Goal: Task Accomplishment & Management: Manage account settings

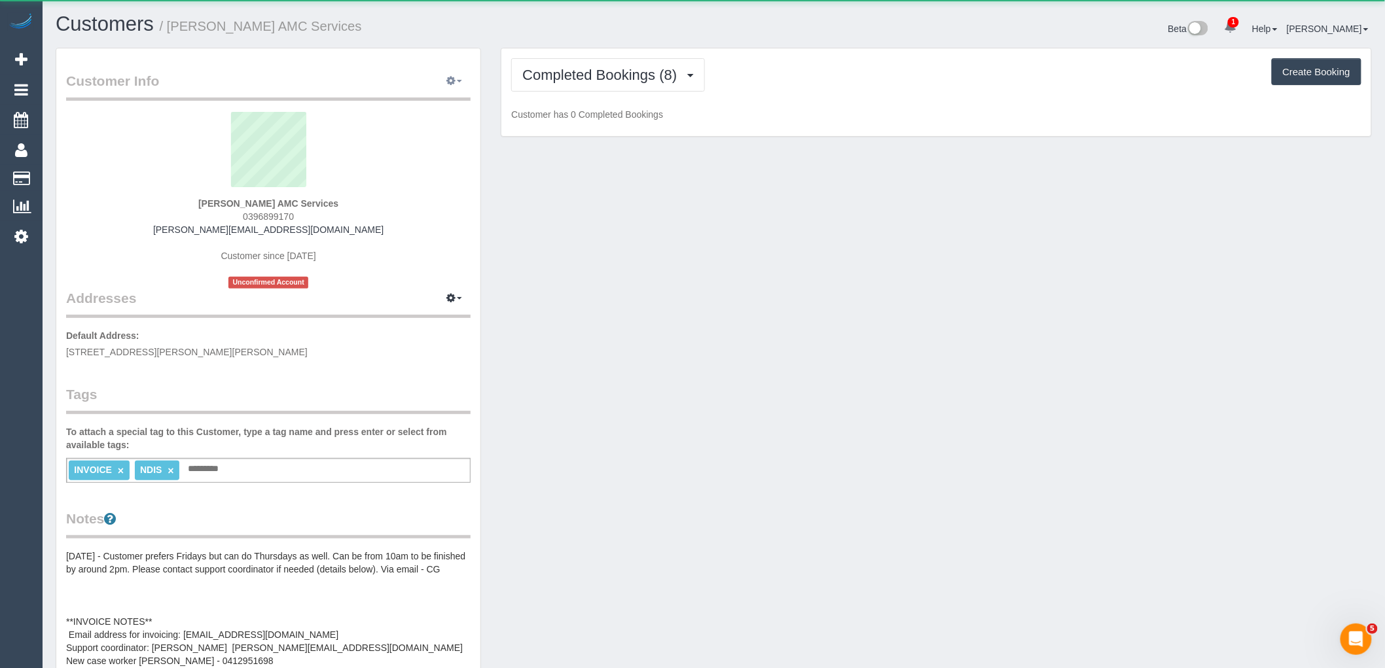
click at [454, 77] on icon "button" at bounding box center [451, 81] width 9 height 8
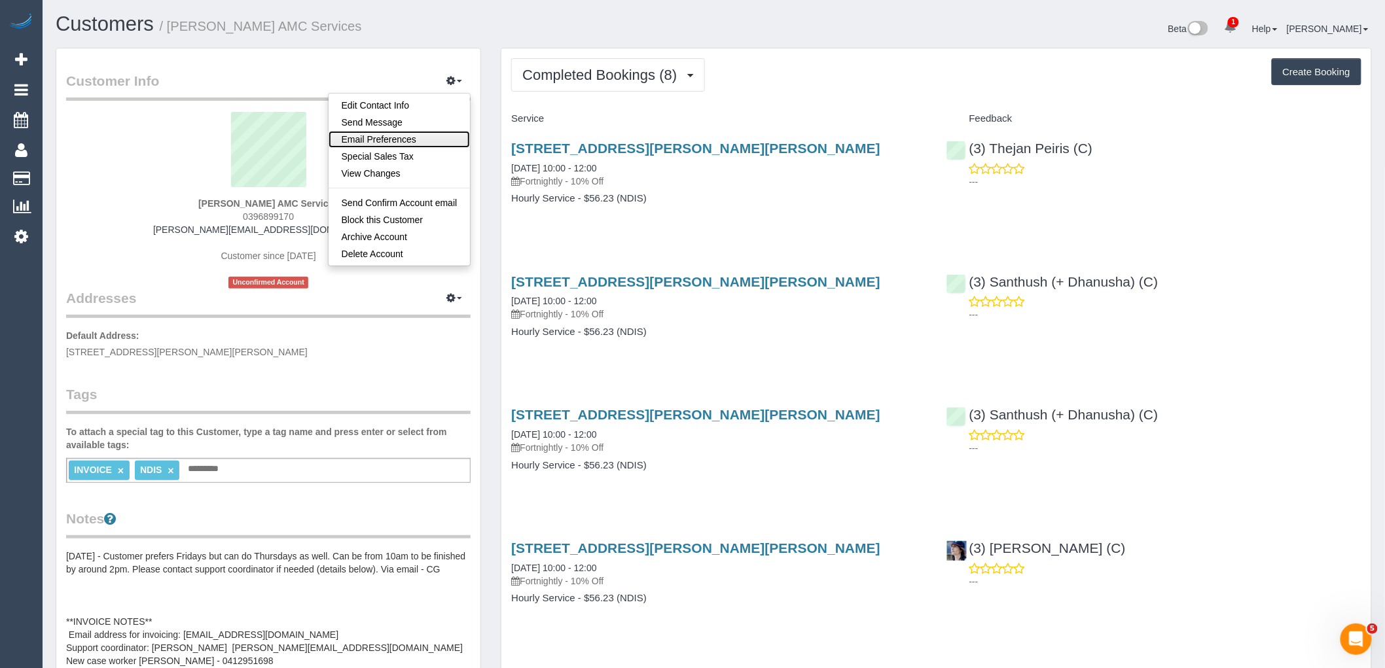
click at [401, 138] on link "Email Preferences" at bounding box center [400, 139] width 142 height 17
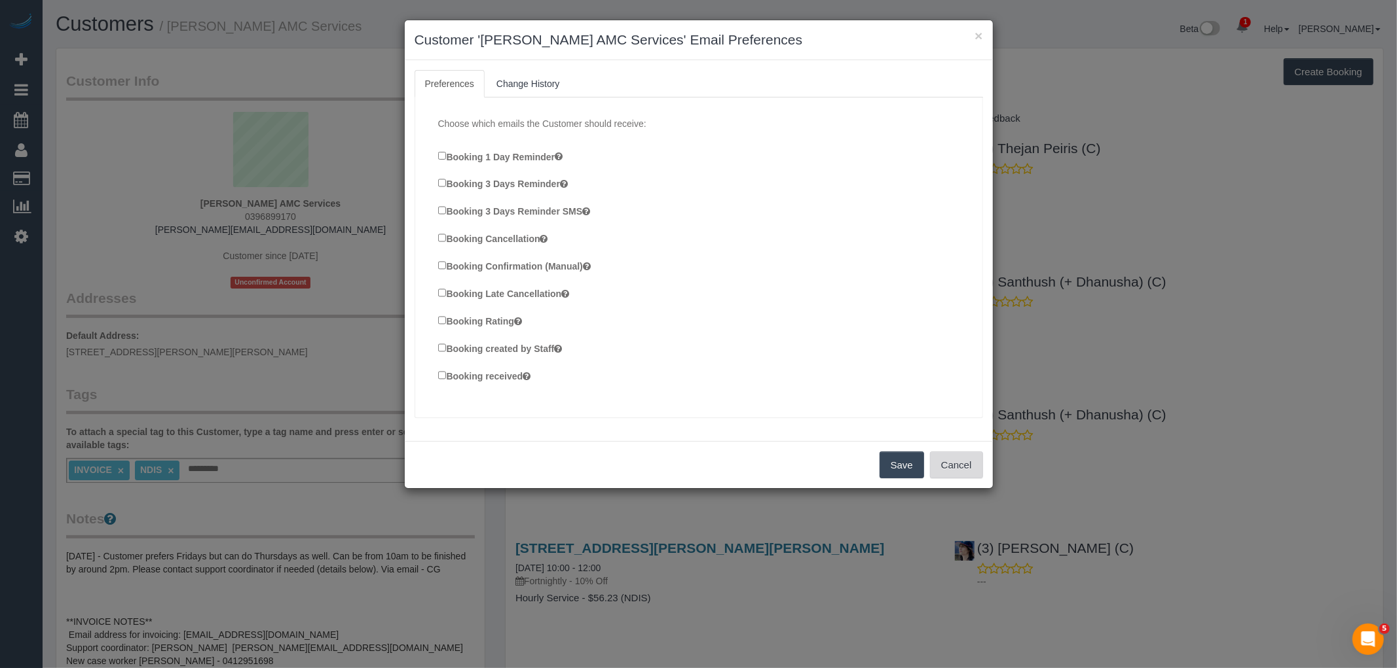
click at [951, 464] on button "Cancel" at bounding box center [956, 465] width 53 height 27
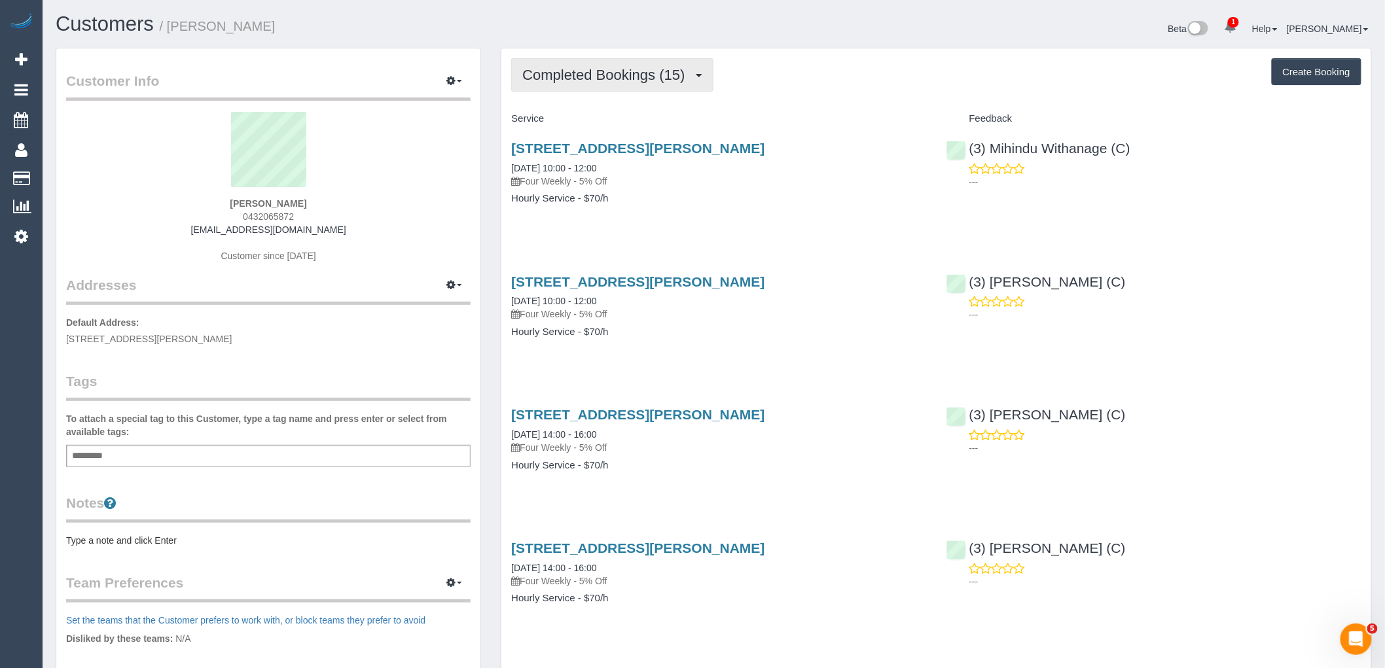
click at [598, 75] on span "Completed Bookings (15)" at bounding box center [606, 75] width 169 height 16
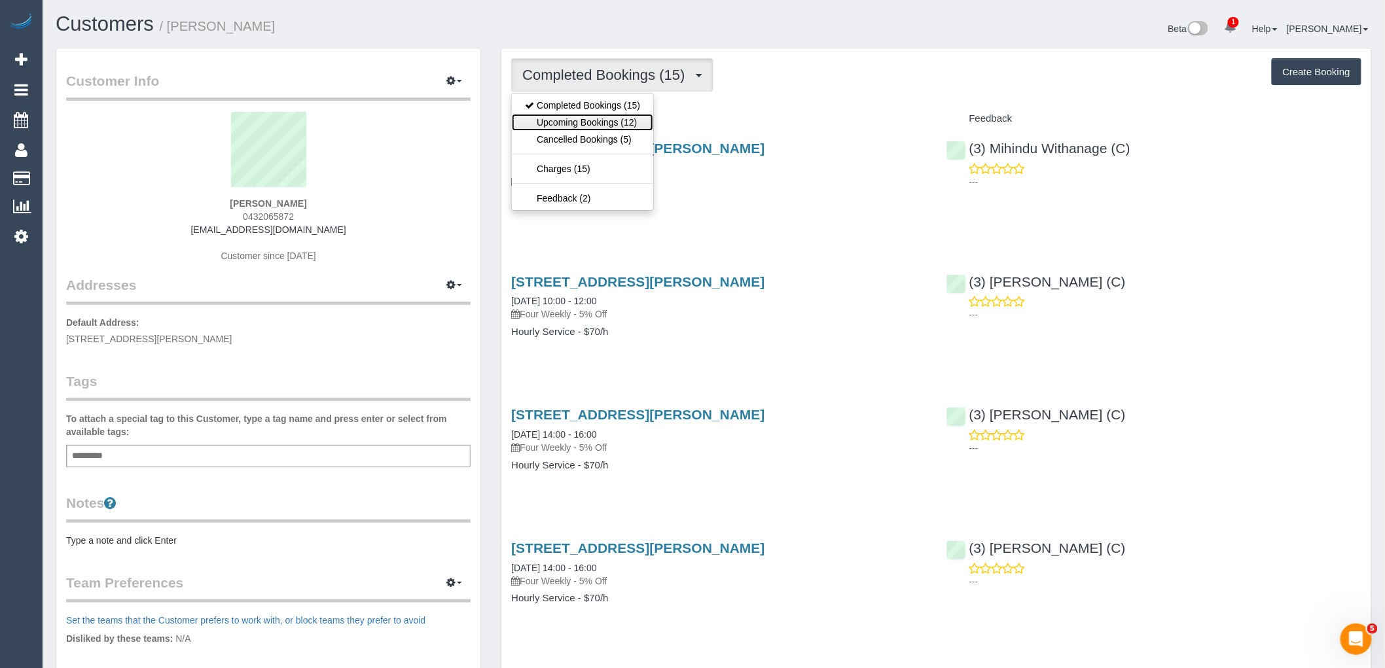
click at [606, 120] on link "Upcoming Bookings (12)" at bounding box center [582, 122] width 141 height 17
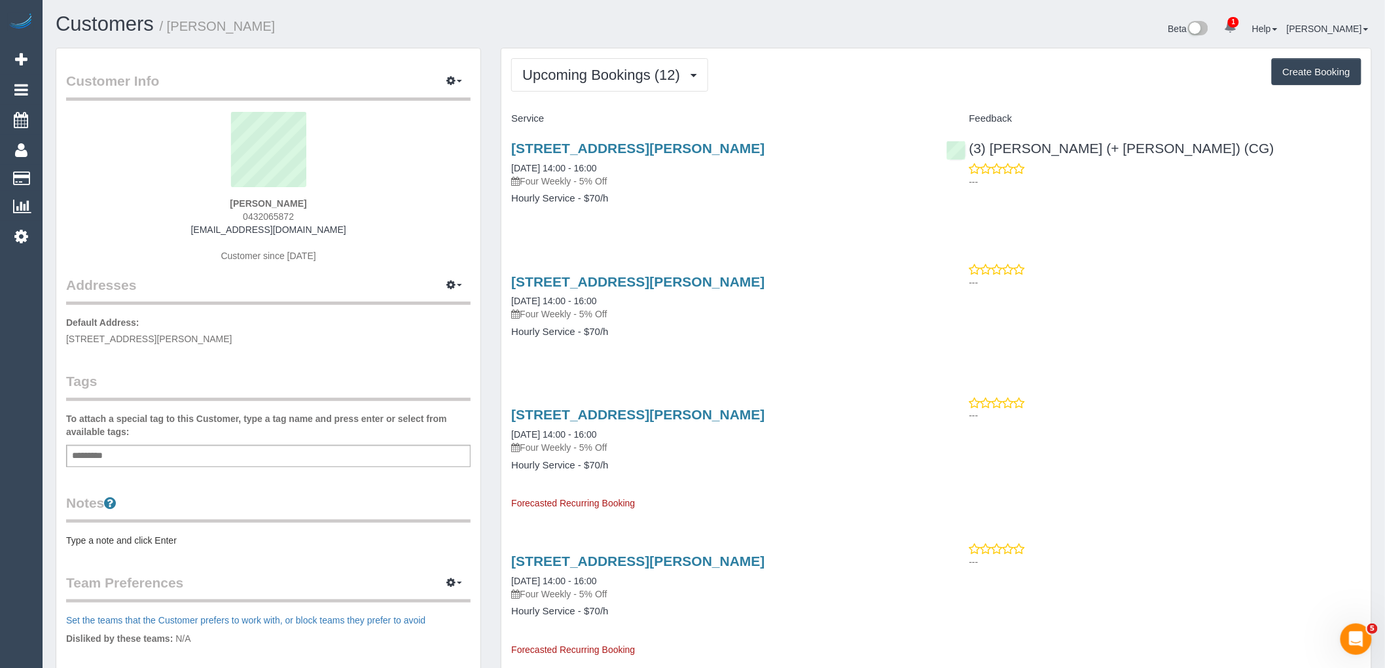
scroll to position [73, 0]
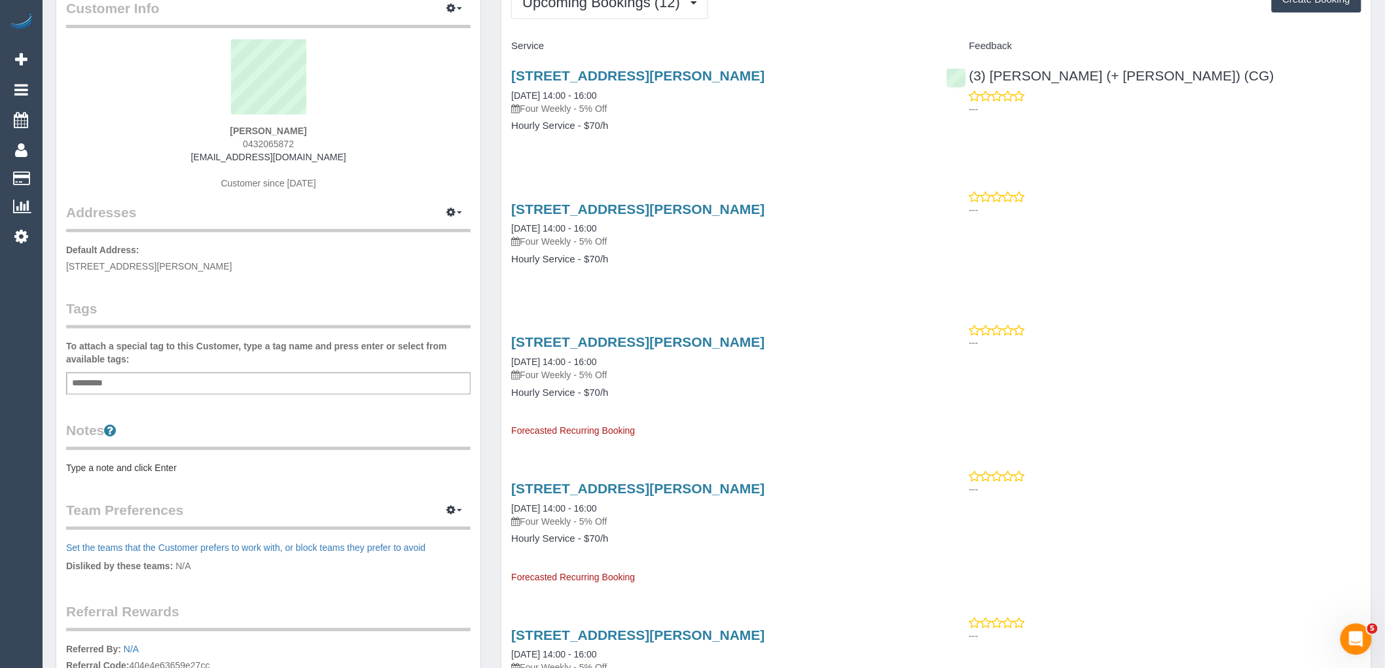
click at [137, 462] on pre "Type a note and click Enter" at bounding box center [268, 468] width 405 height 13
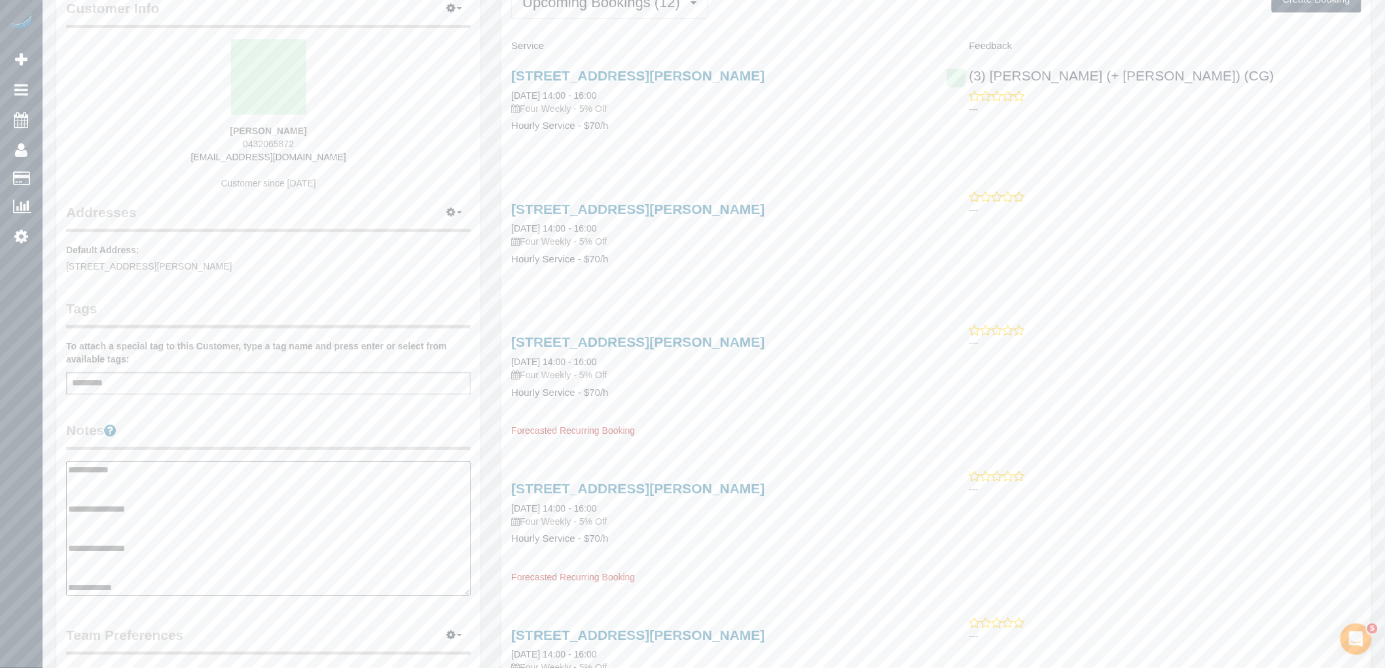
click at [132, 519] on textarea "**********" at bounding box center [268, 529] width 405 height 135
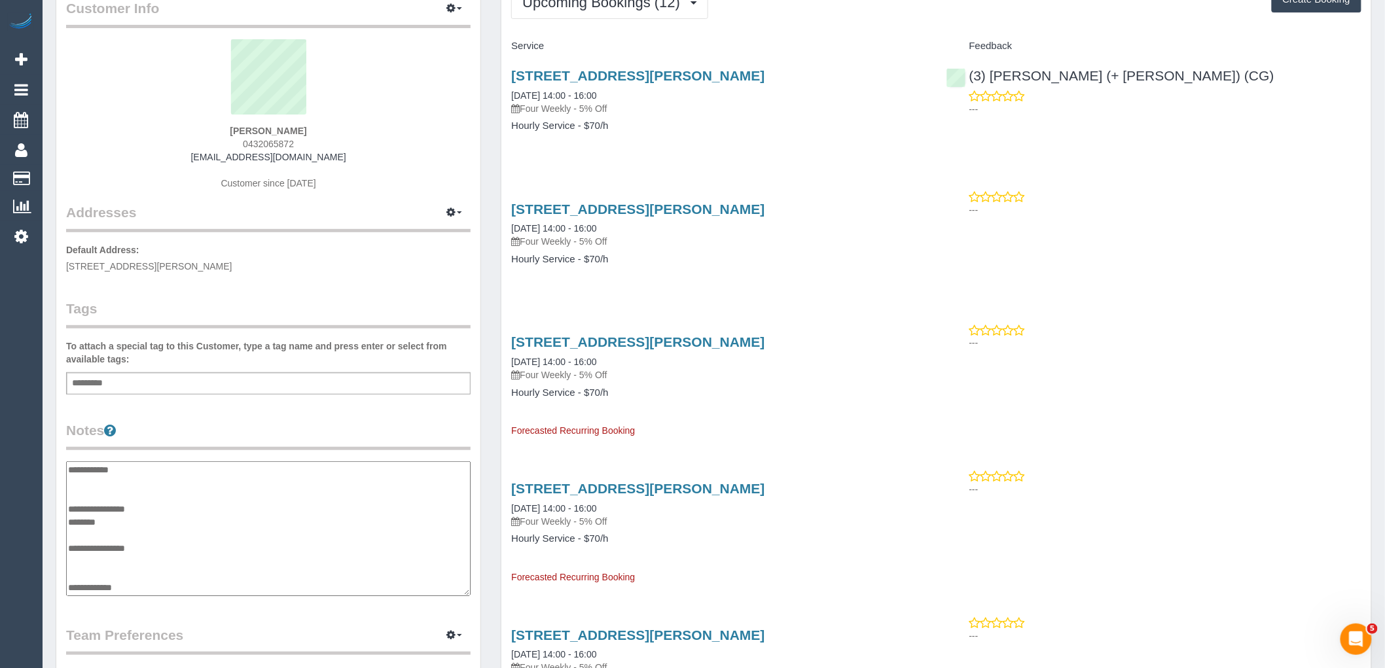
click at [145, 522] on textarea "**********" at bounding box center [268, 529] width 405 height 135
paste textarea "**********"
type textarea "**********"
click at [205, 426] on legend "Notes" at bounding box center [268, 435] width 405 height 29
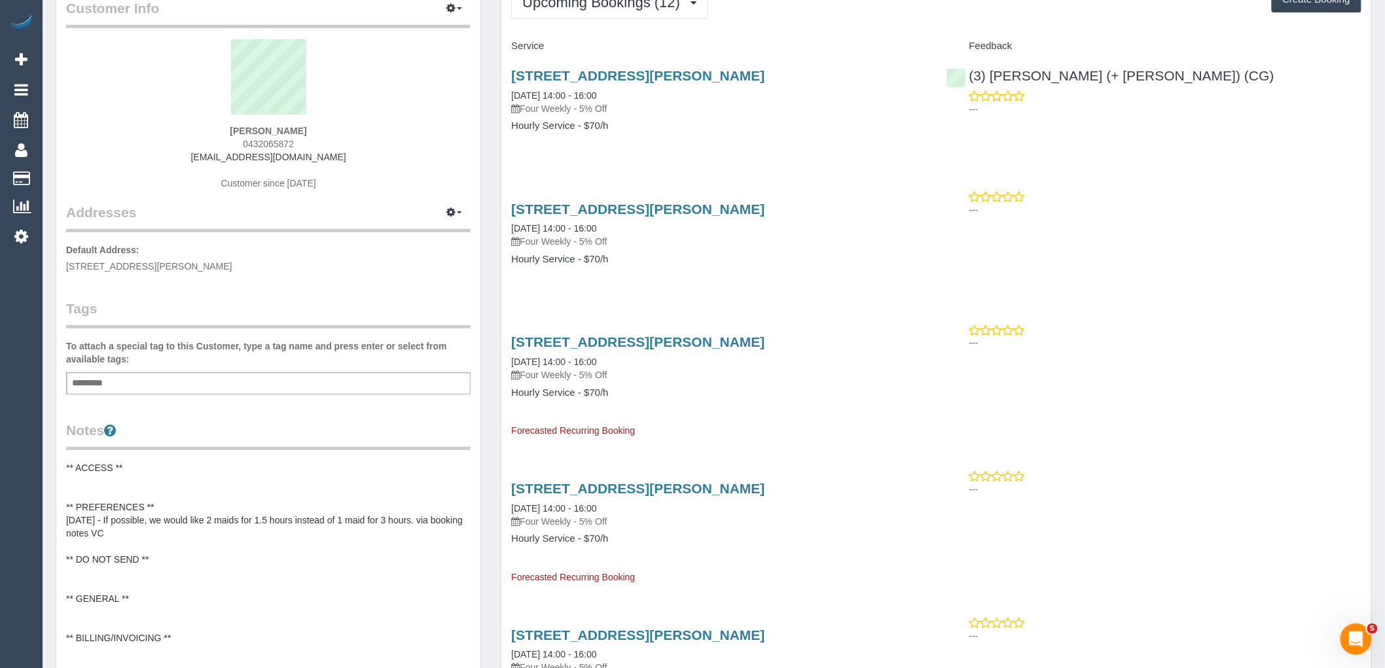
scroll to position [0, 0]
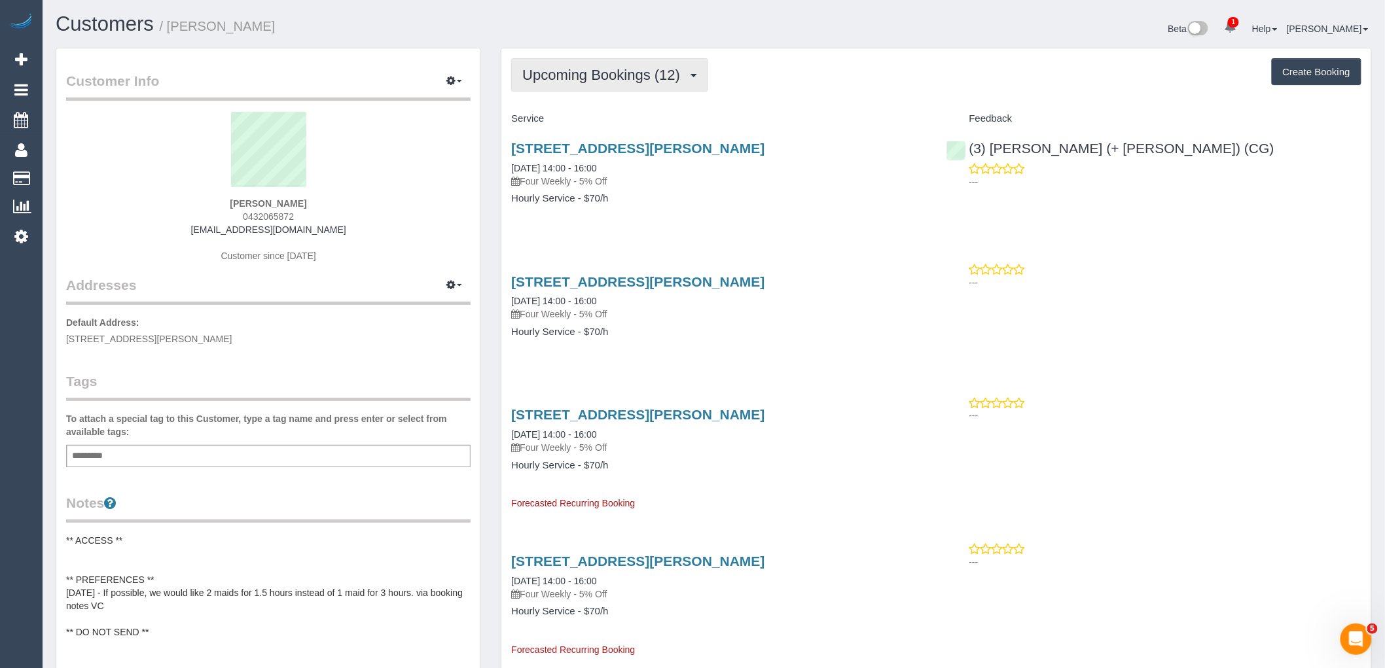
click at [678, 79] on span "Upcoming Bookings (12)" at bounding box center [604, 75] width 164 height 16
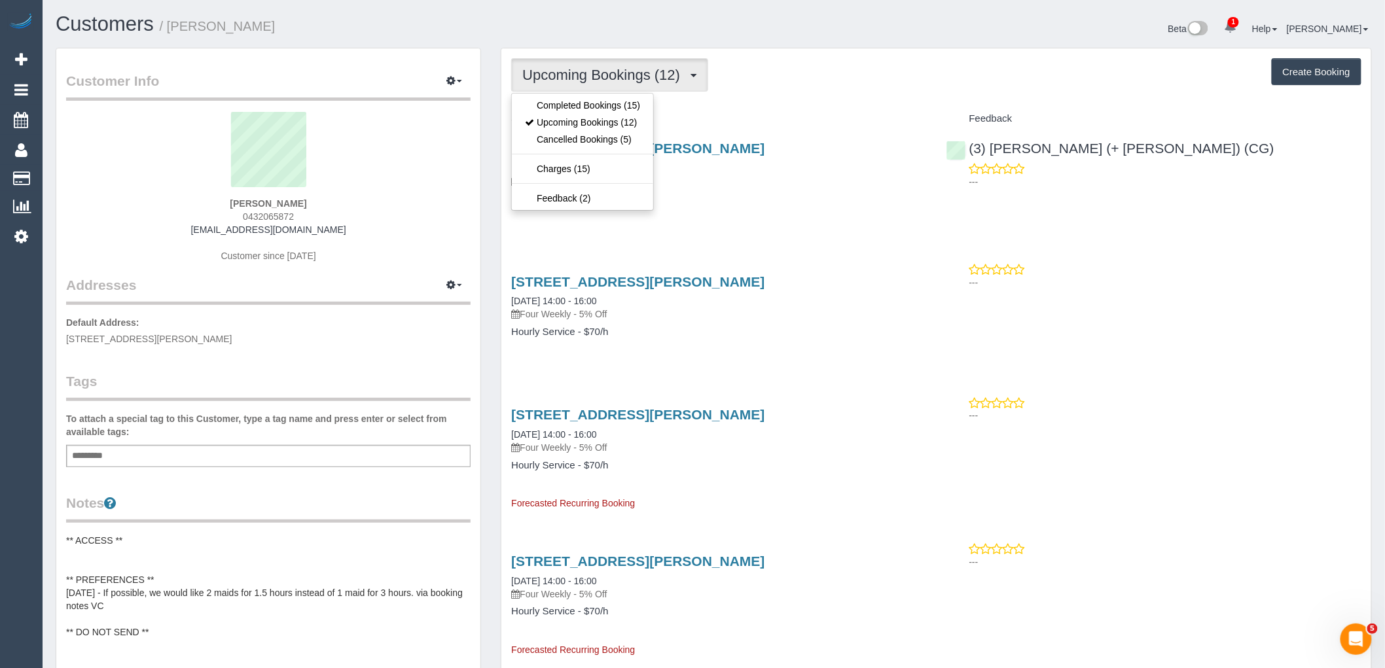
click at [809, 77] on div "Upcoming Bookings (12) Completed Bookings (15) Upcoming Bookings (12) Cancelled…" at bounding box center [936, 74] width 850 height 33
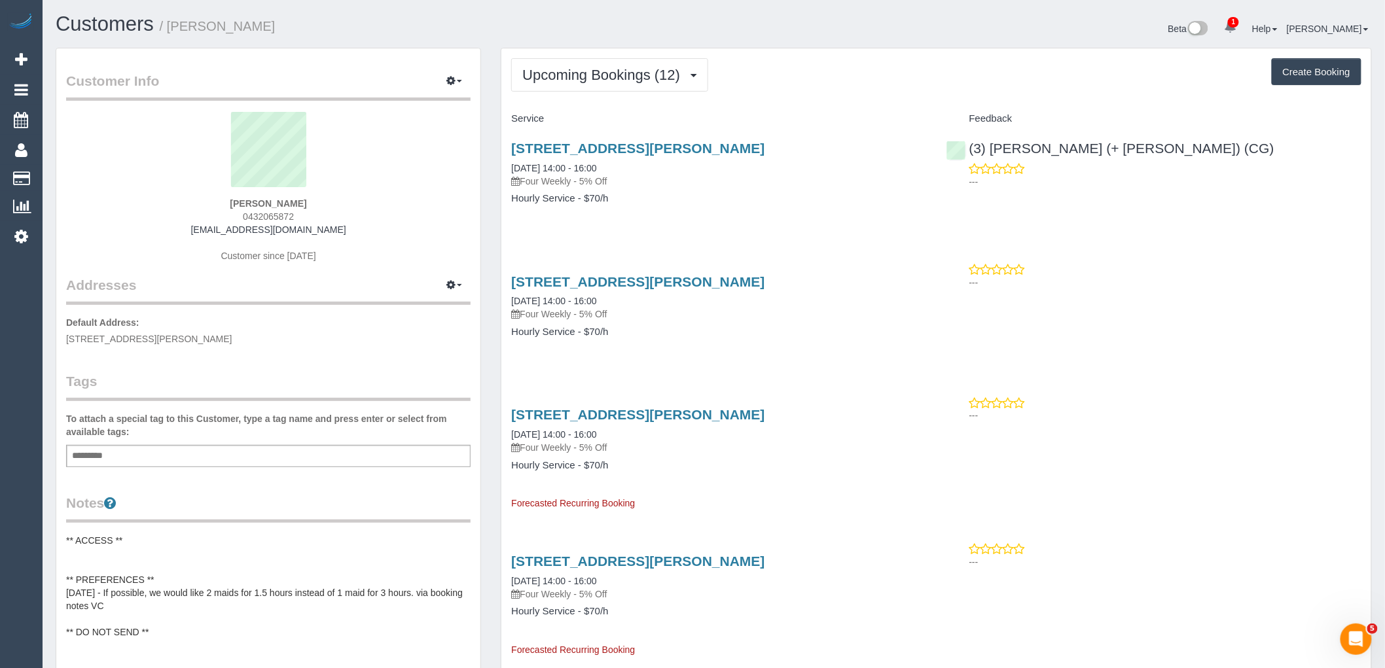
click at [835, 313] on p "Four Weekly - 5% Off" at bounding box center [718, 314] width 415 height 13
drag, startPoint x: 302, startPoint y: 233, endPoint x: 212, endPoint y: 233, distance: 89.7
click at [212, 233] on div "Abhi Gupta 0432065872 maidtoclean@agupta.me Customer since 2023" at bounding box center [268, 194] width 405 height 164
copy link "maidtoclean@agupta.me"
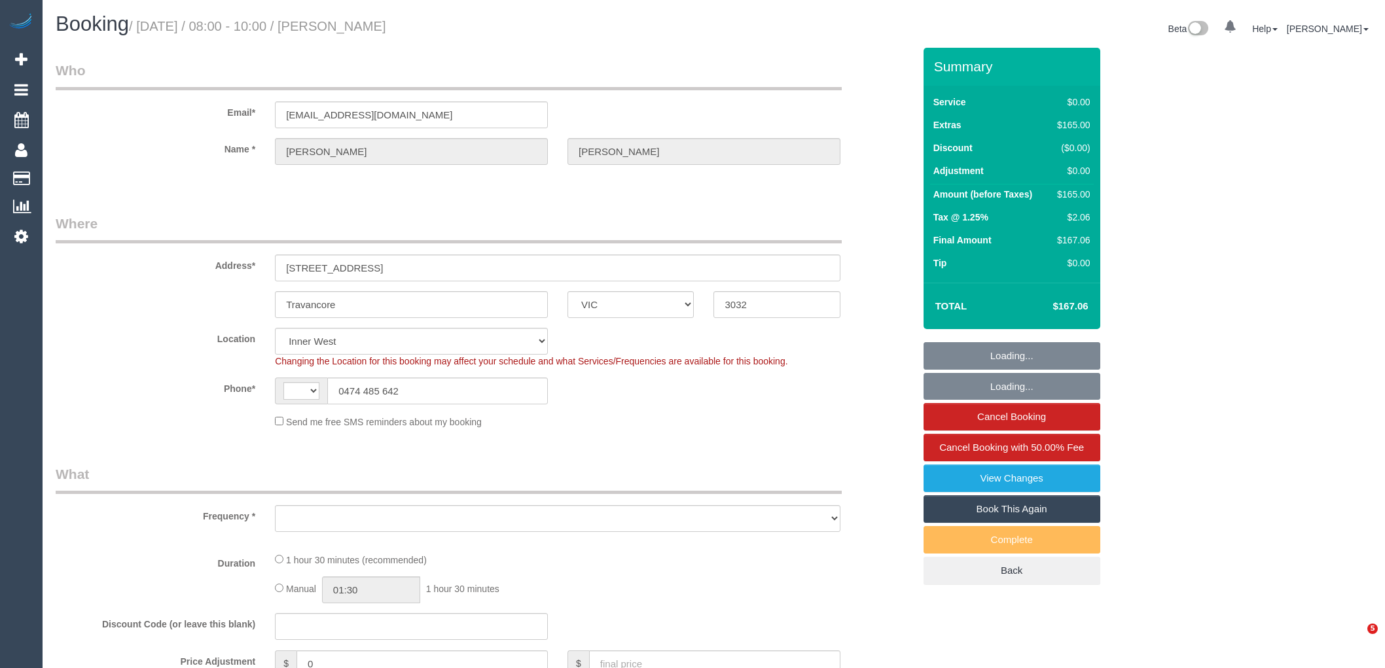
select select "VIC"
select select "string:AU"
select select "object:731"
select select "number:29"
select select "number:14"
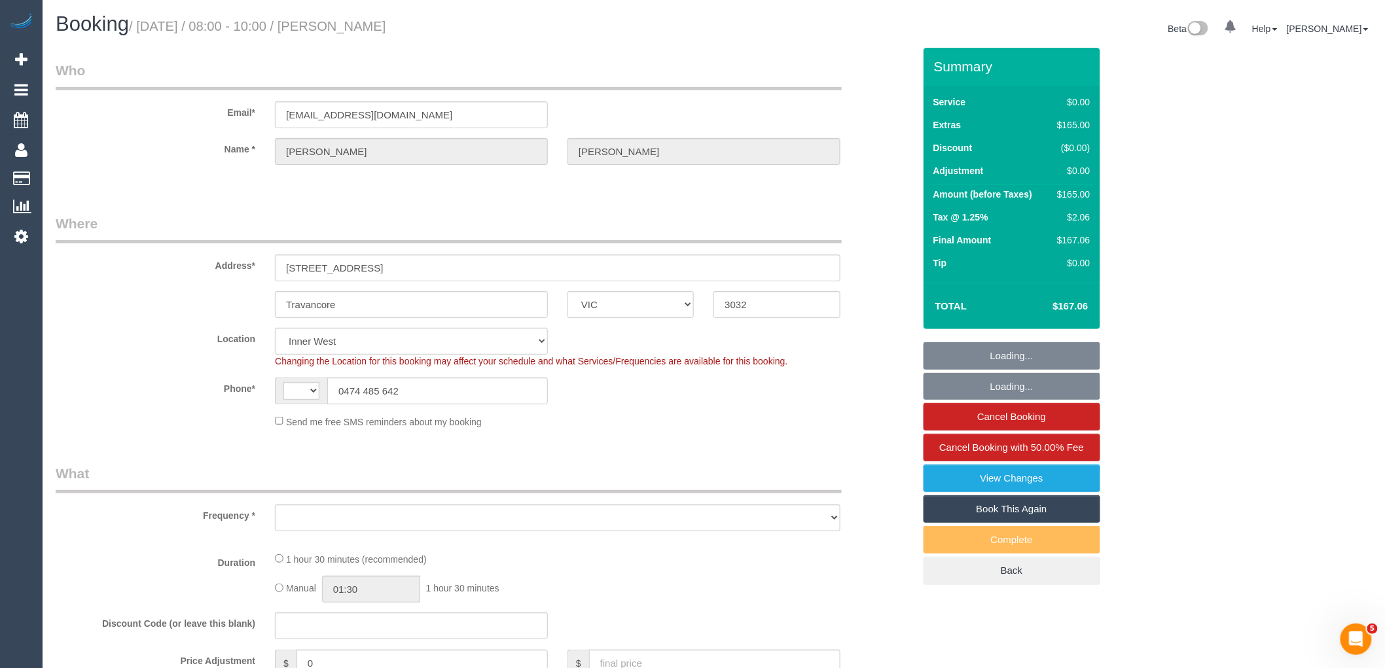
select select "number:18"
select select "number:25"
select select "number:26"
select select "string:stripe-pm_1RvZxJ2GScqysDRVyhf2gAaC"
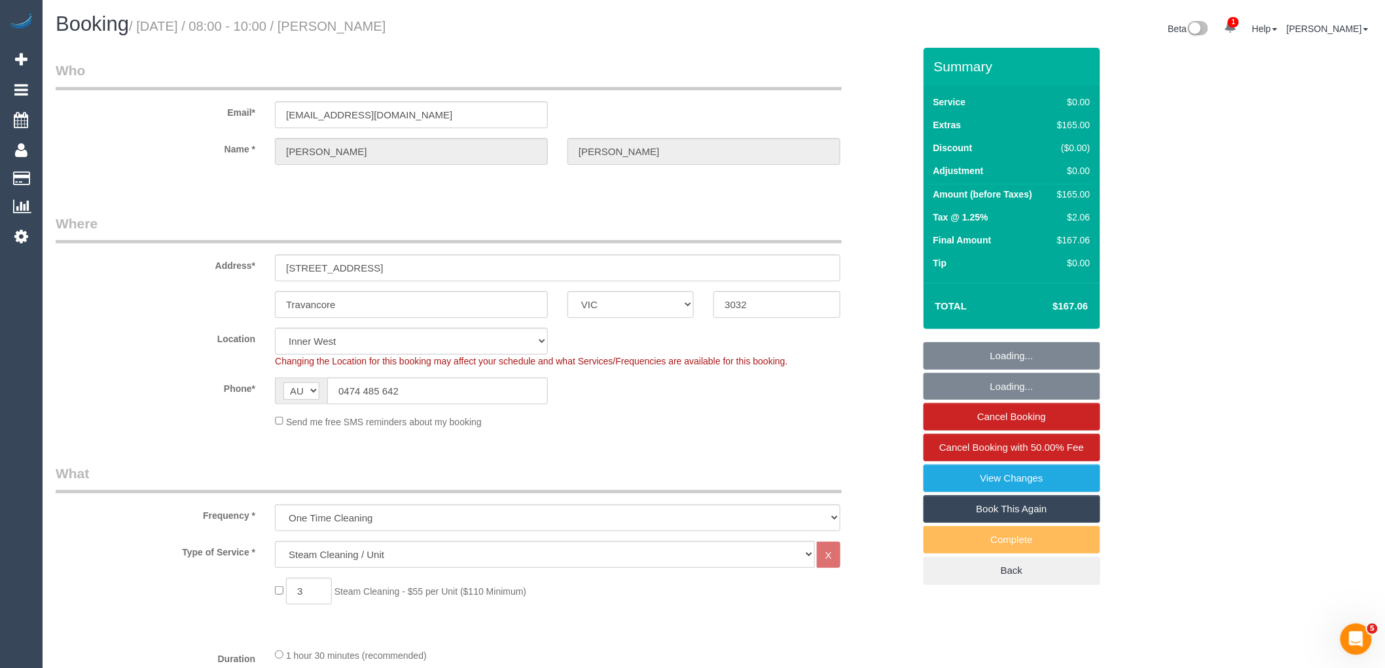
select select "object:1414"
select select "spot1"
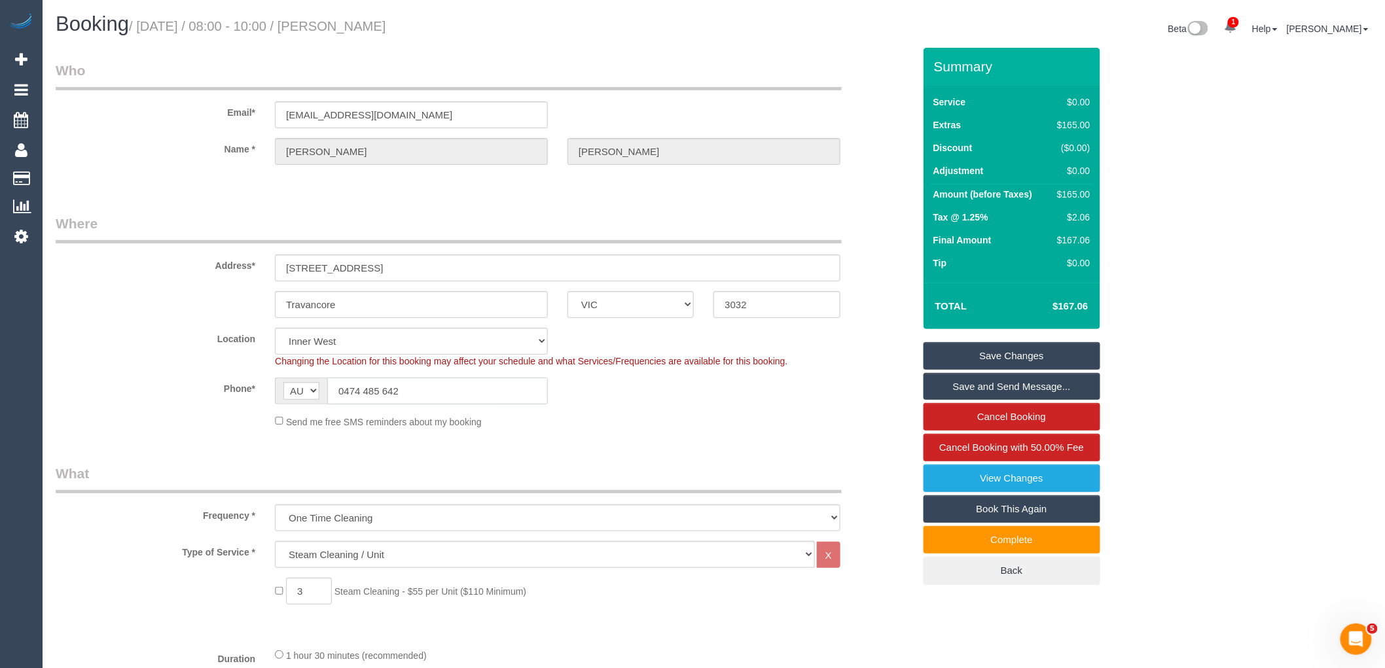
drag, startPoint x: 465, startPoint y: 392, endPoint x: 317, endPoint y: 390, distance: 148.0
click at [317, 390] on div "AF AL DZ AD AO AI AQ AG AR AM AW AU AT AZ BS BH BD BB BY BE BZ BJ BM BT BO BA B…" at bounding box center [411, 391] width 273 height 27
drag, startPoint x: 433, startPoint y: 388, endPoint x: 267, endPoint y: 375, distance: 166.9
click at [267, 375] on sui-booking-location "Location [GEOGRAPHIC_DATA] (North) East (South) [GEOGRAPHIC_DATA] (East) [GEOGR…" at bounding box center [485, 378] width 858 height 101
